Goal: Use online tool/utility

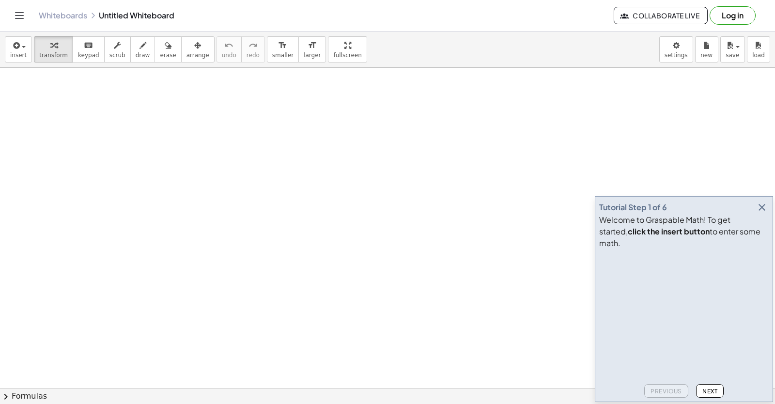
click at [761, 213] on icon "button" at bounding box center [762, 208] width 12 height 12
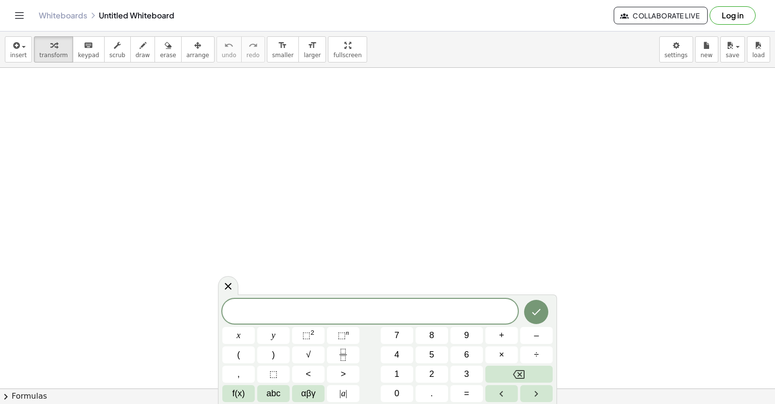
click at [768, 16] on header "Whiteboards Untitled Whiteboard Collaborate Live Log in" at bounding box center [387, 15] width 775 height 31
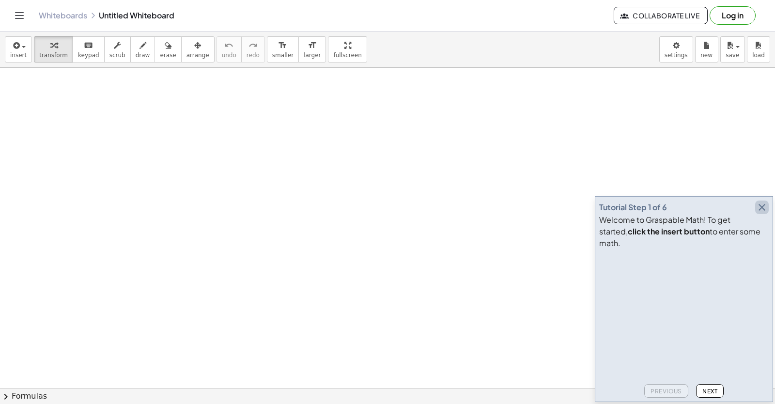
click at [758, 213] on icon "button" at bounding box center [762, 208] width 12 height 12
